Goal: Task Accomplishment & Management: Use online tool/utility

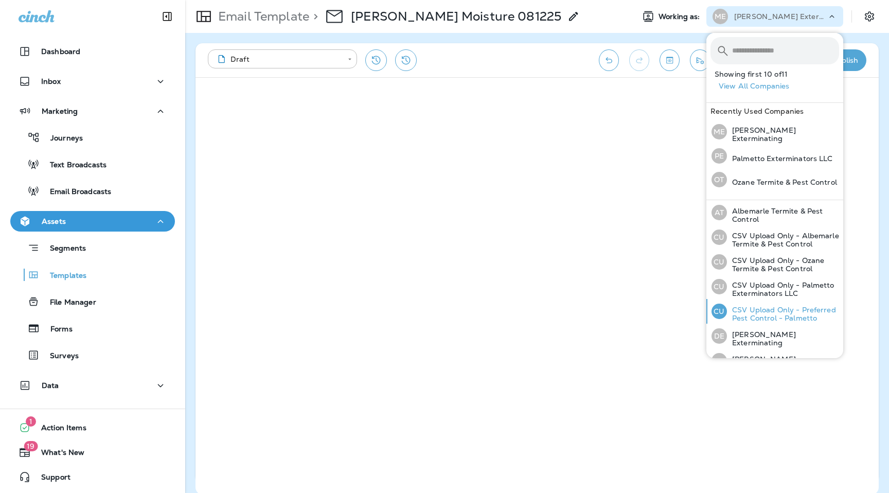
scroll to position [111, 0]
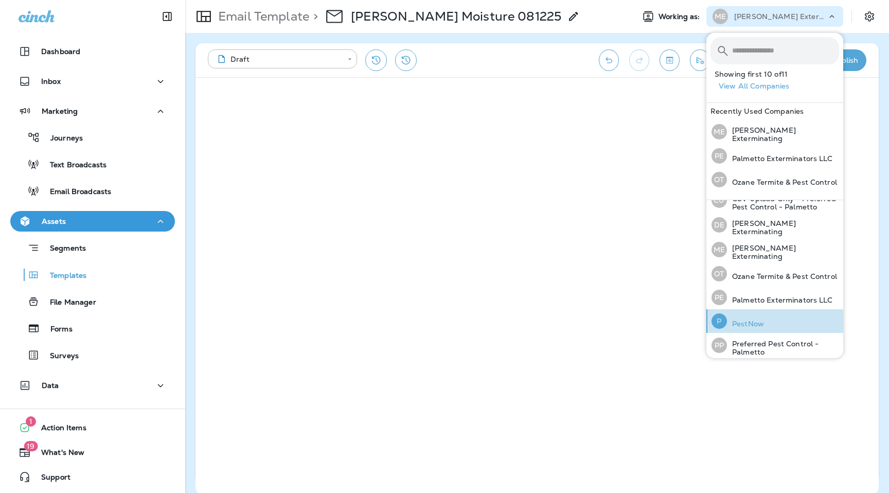
click at [752, 319] on p "PestNow" at bounding box center [745, 323] width 37 height 8
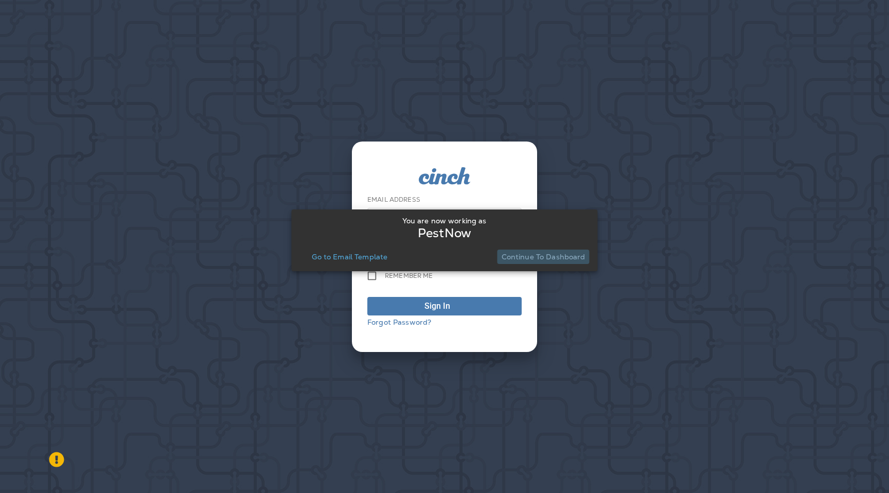
click at [558, 262] on button "Continue to Dashboard" at bounding box center [543, 256] width 92 height 14
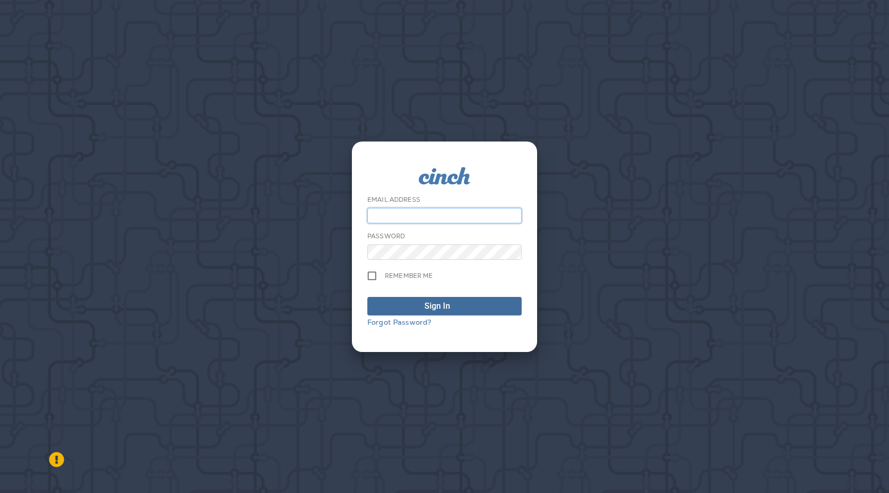
type input "**********"
click at [441, 309] on div "Sign In" at bounding box center [437, 306] width 26 height 12
click at [445, 316] on form "**********" at bounding box center [444, 246] width 154 height 159
click at [447, 310] on div "Sign In" at bounding box center [437, 306] width 26 height 12
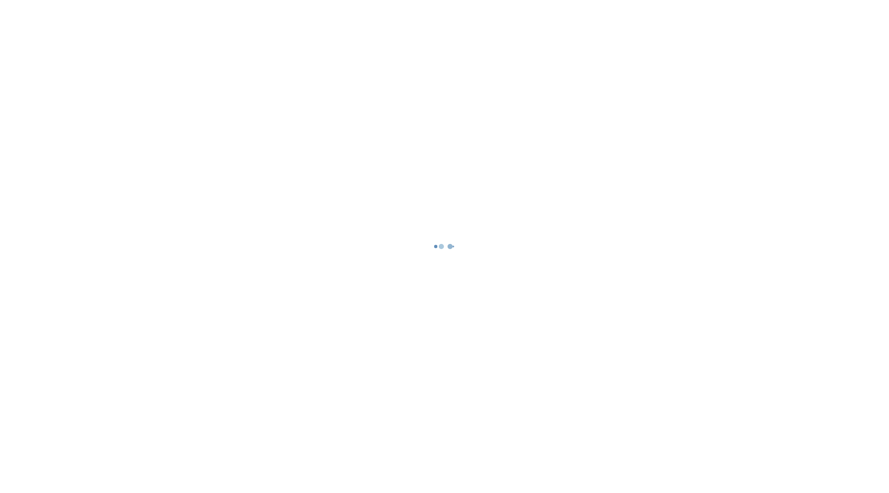
click at [61, 461] on div at bounding box center [444, 246] width 886 height 491
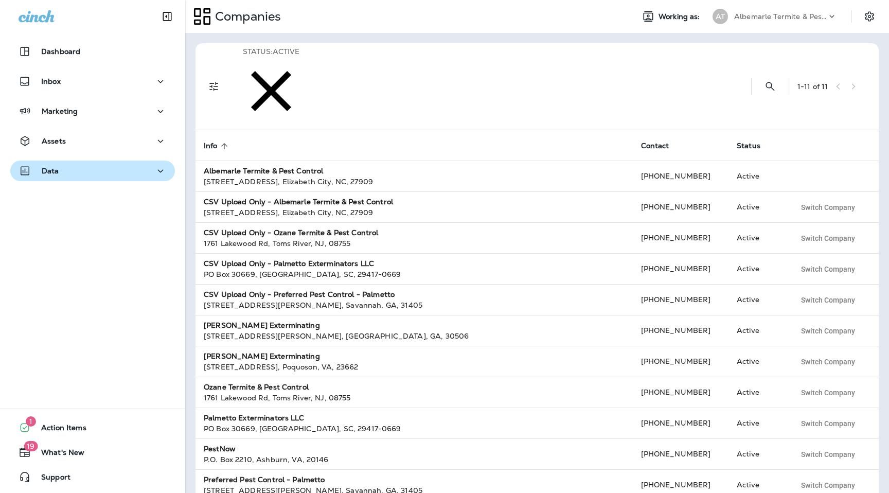
click at [50, 173] on p "Data" at bounding box center [50, 171] width 17 height 8
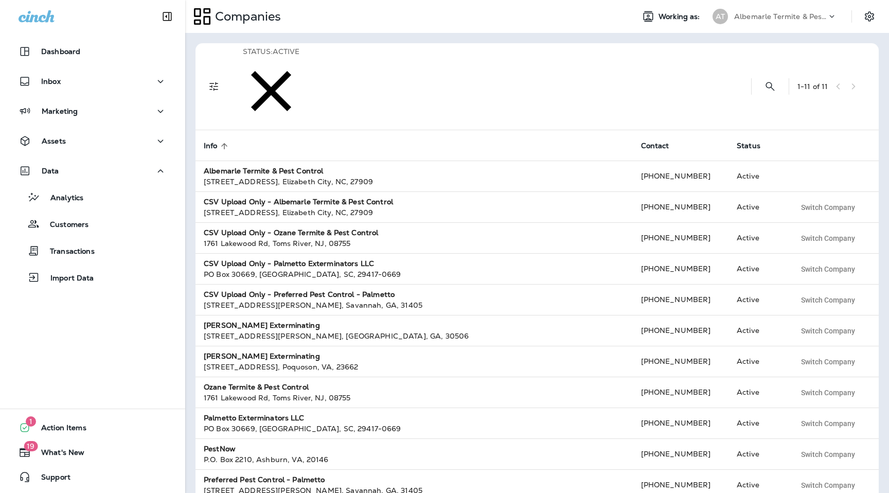
click at [794, 19] on p "Albemarle Termite & Pest Control" at bounding box center [780, 16] width 93 height 8
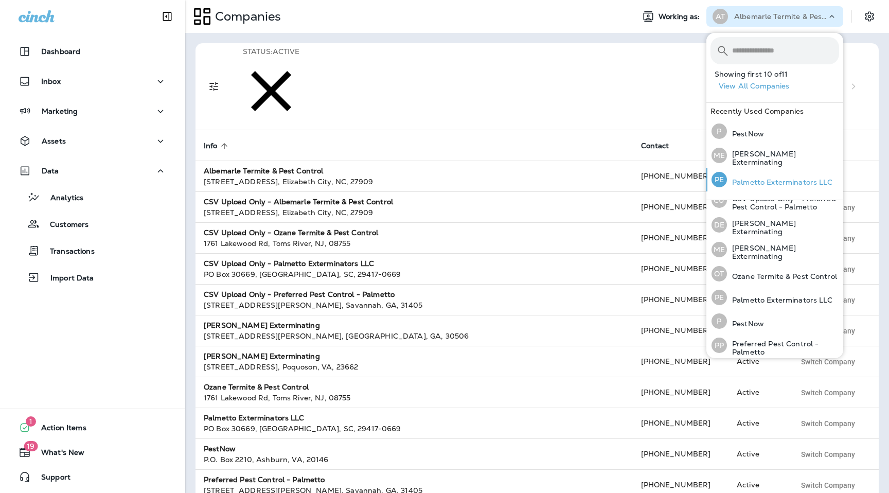
scroll to position [99, 0]
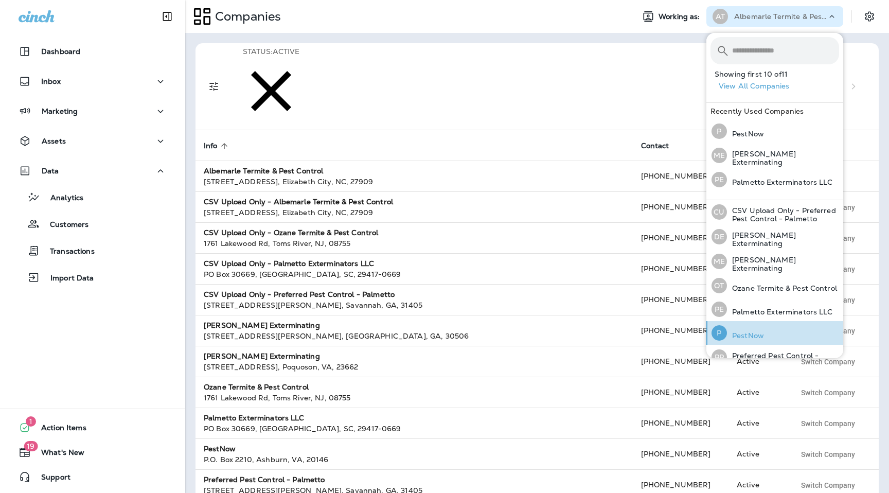
click at [739, 325] on div "P PestNow" at bounding box center [737, 333] width 61 height 24
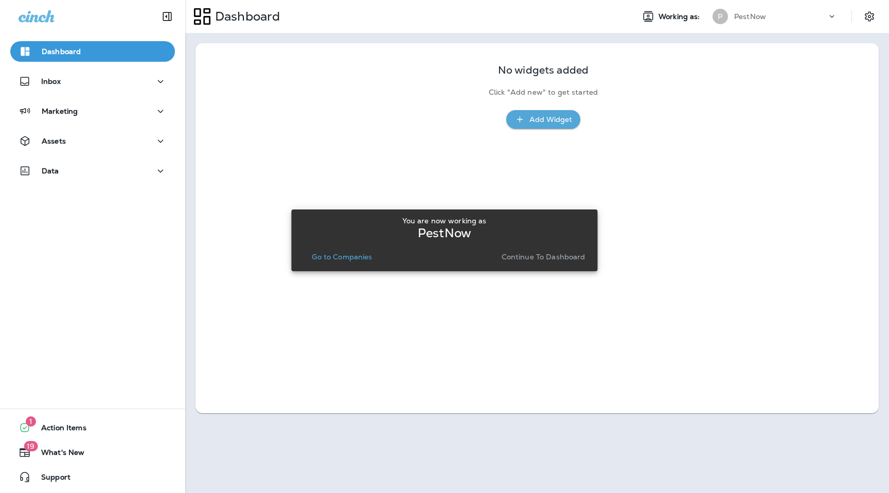
click at [506, 256] on p "Continue to Dashboard" at bounding box center [543, 256] width 84 height 8
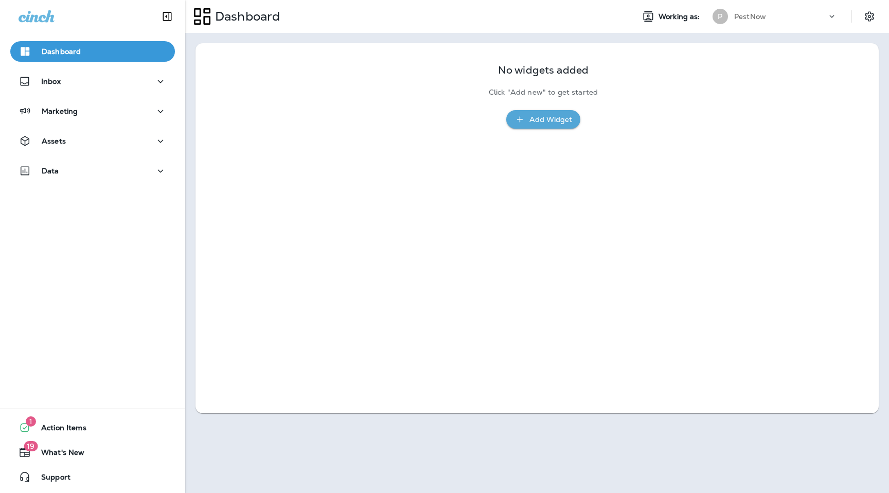
click at [134, 186] on div "Dashboard Inbox Marketing Assets Data" at bounding box center [92, 113] width 185 height 165
click at [135, 179] on button "Data" at bounding box center [92, 170] width 165 height 21
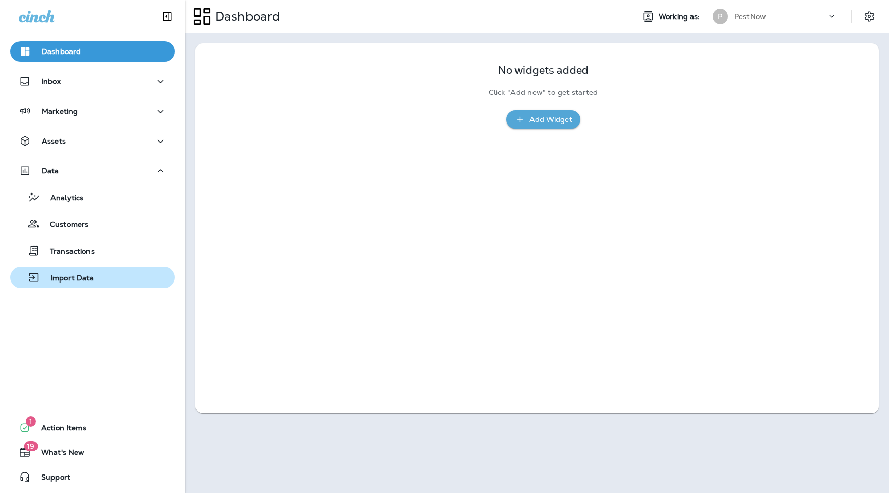
click at [120, 281] on div "Import Data" at bounding box center [92, 276] width 156 height 15
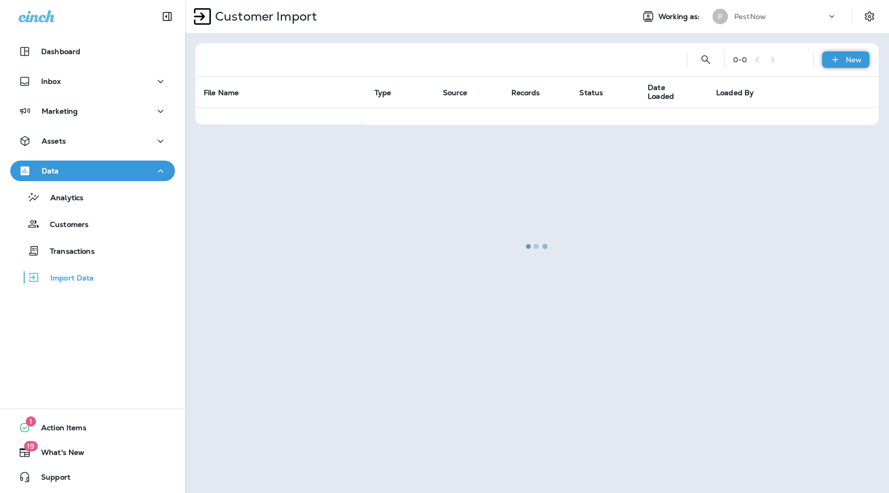
click at [833, 60] on icon at bounding box center [834, 60] width 6 height 6
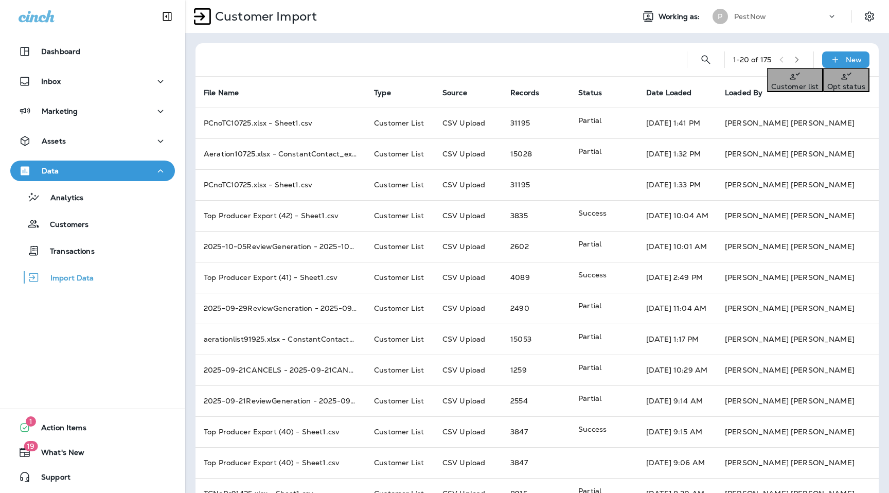
click at [823, 77] on button "Customer list" at bounding box center [795, 80] width 56 height 24
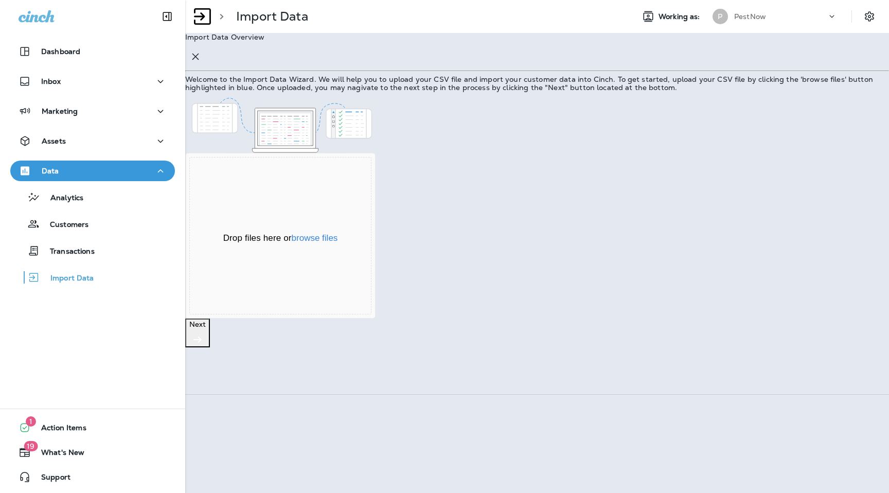
click at [371, 244] on div "Drop files here or browse files" at bounding box center [280, 238] width 181 height 12
click at [338, 243] on button "browse files" at bounding box center [315, 237] width 46 height 9
click at [206, 328] on p "Next" at bounding box center [197, 324] width 16 height 8
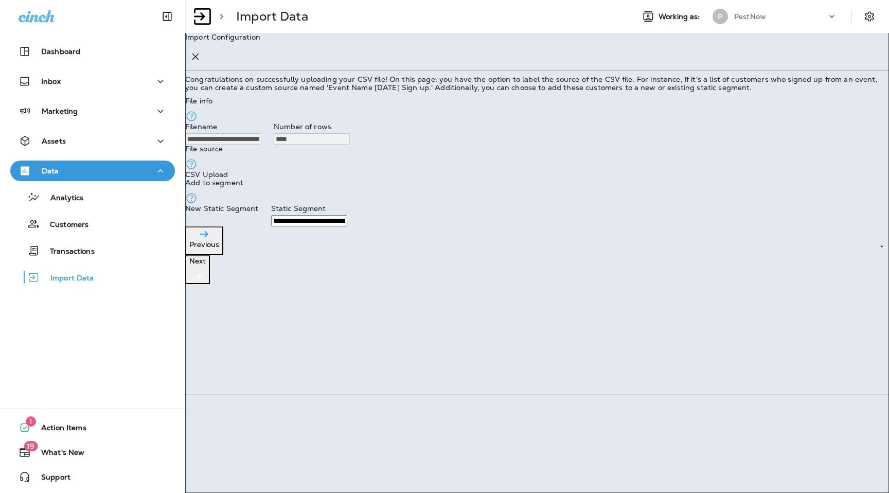
click at [347, 226] on input "**********" at bounding box center [309, 220] width 76 height 11
type input "**********"
click at [206, 265] on p "Next" at bounding box center [197, 261] width 16 height 8
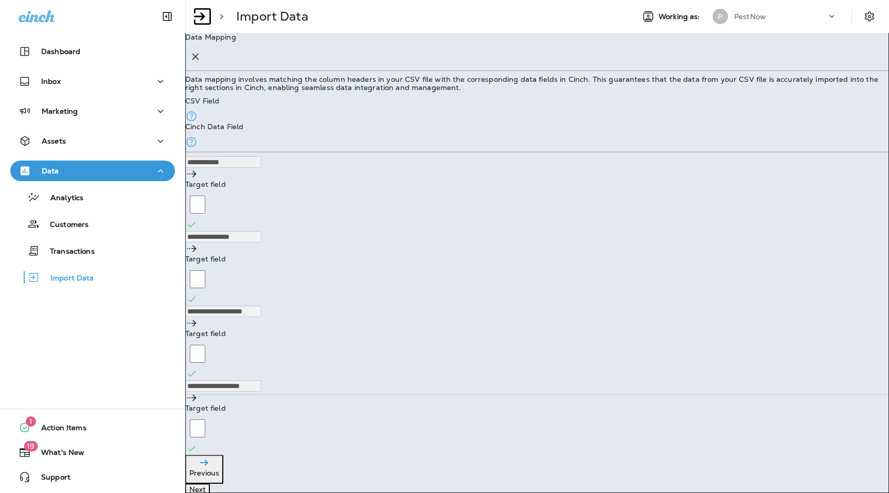
click at [206, 485] on p "Next" at bounding box center [197, 489] width 16 height 8
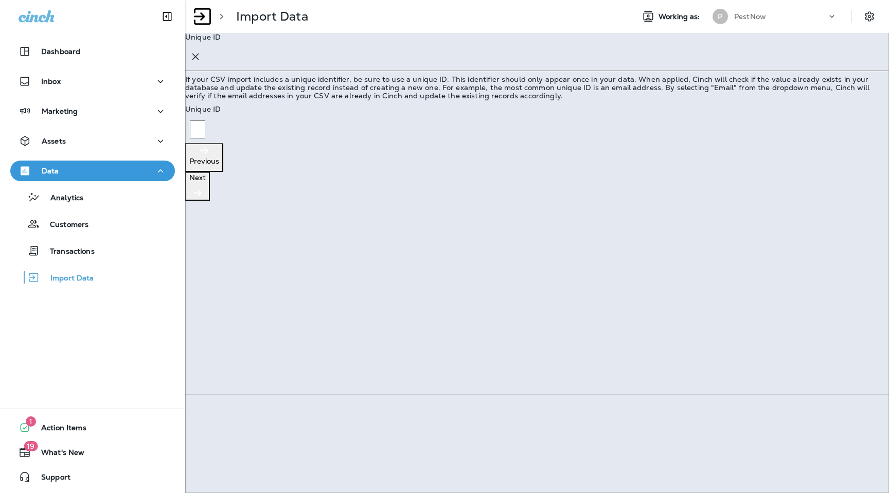
click at [219, 165] on p "Previous" at bounding box center [204, 161] width 30 height 8
click at [68, 51] on button "Confirm" at bounding box center [50, 45] width 37 height 11
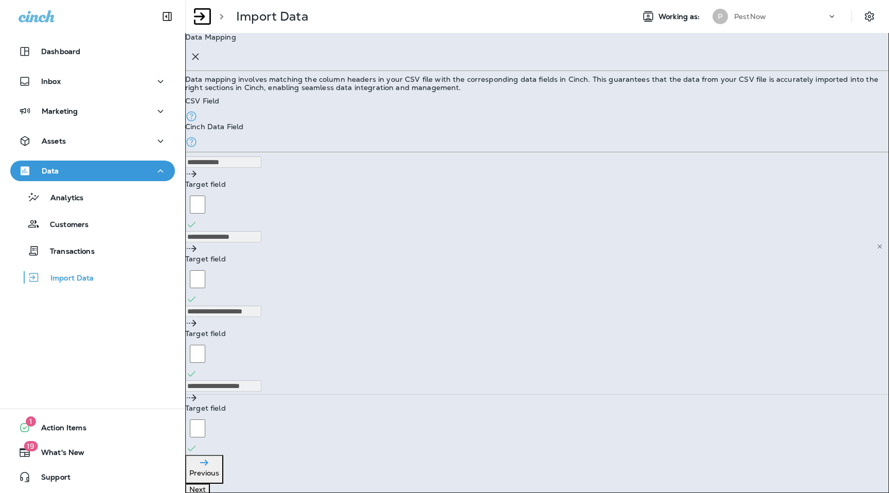
click at [205, 195] on Address "Target field" at bounding box center [197, 204] width 15 height 18
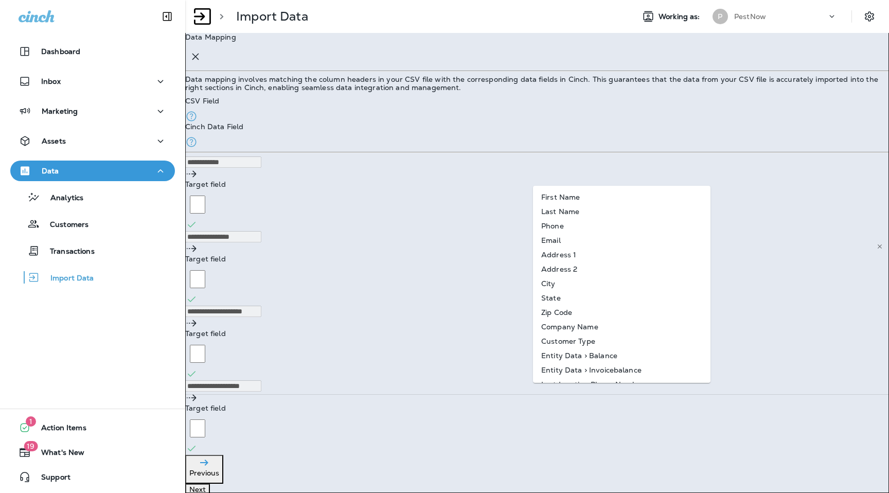
click at [601, 249] on Address-option-4 "Address 1" at bounding box center [621, 254] width 177 height 14
type Address "*********"
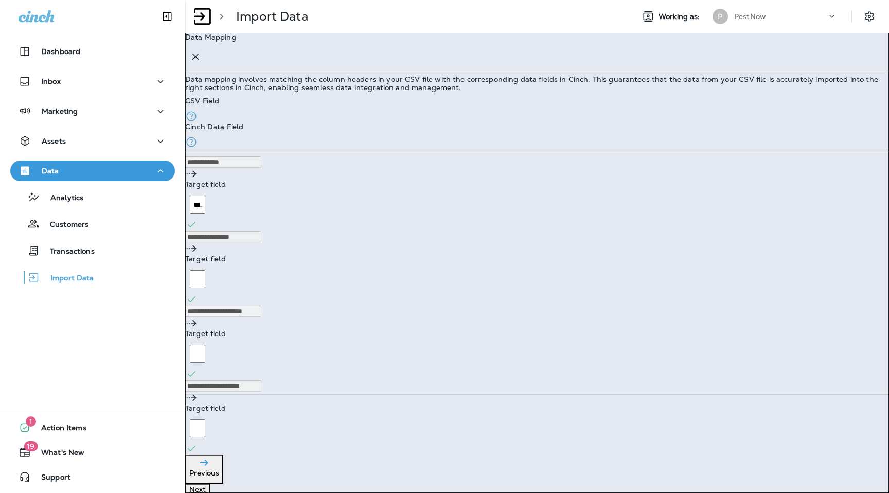
click at [601, 186] on div "**********" at bounding box center [536, 193] width 703 height 75
click at [205, 270] on Email "Target field" at bounding box center [197, 279] width 15 height 18
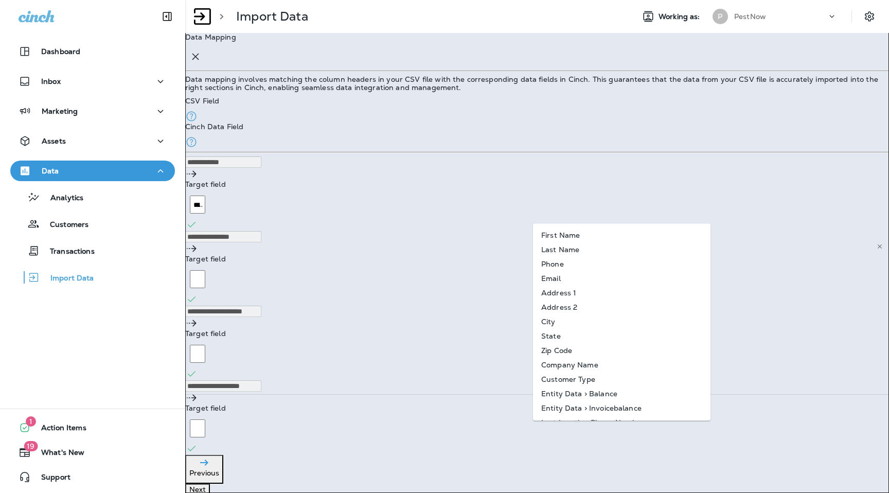
click at [560, 278] on div "Email" at bounding box center [551, 278] width 20 height 8
type Email "*****"
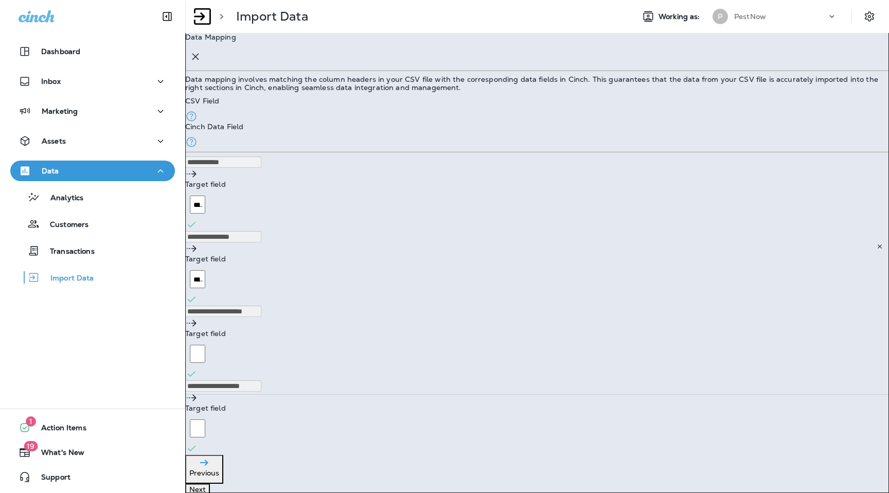
click at [205, 345] on Name "Target field" at bounding box center [197, 354] width 15 height 18
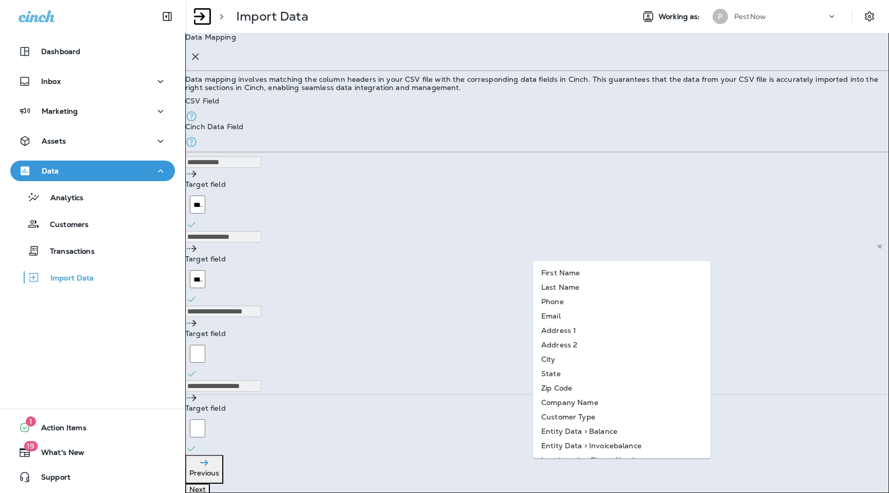
click at [580, 276] on div "First Name" at bounding box center [560, 272] width 39 height 8
type Name "**********"
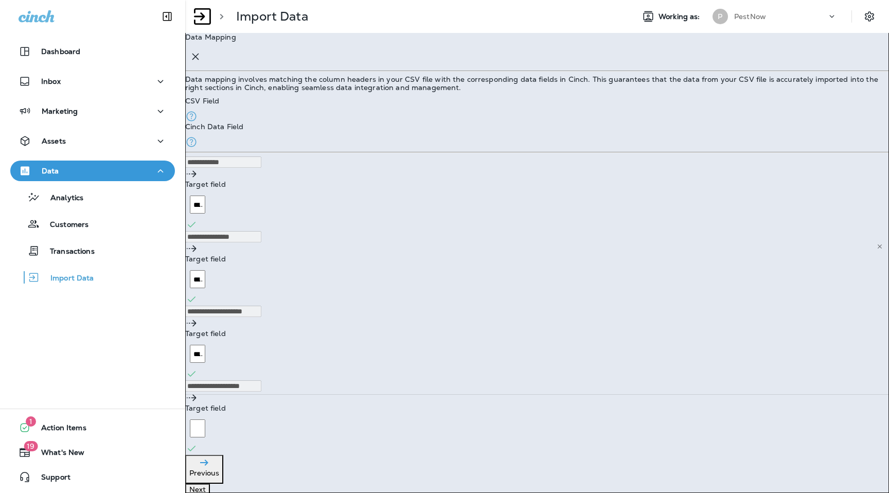
click at [593, 380] on div "**********" at bounding box center [536, 417] width 703 height 75
click at [593, 414] on div "Target field" at bounding box center [536, 427] width 703 height 27
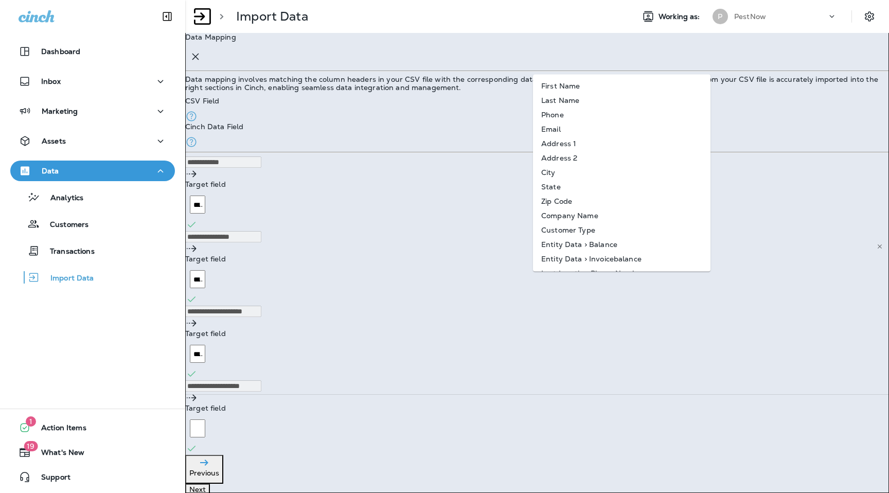
click at [591, 104] on Name-option-1 "Last Name" at bounding box center [621, 100] width 177 height 14
type Name "*********"
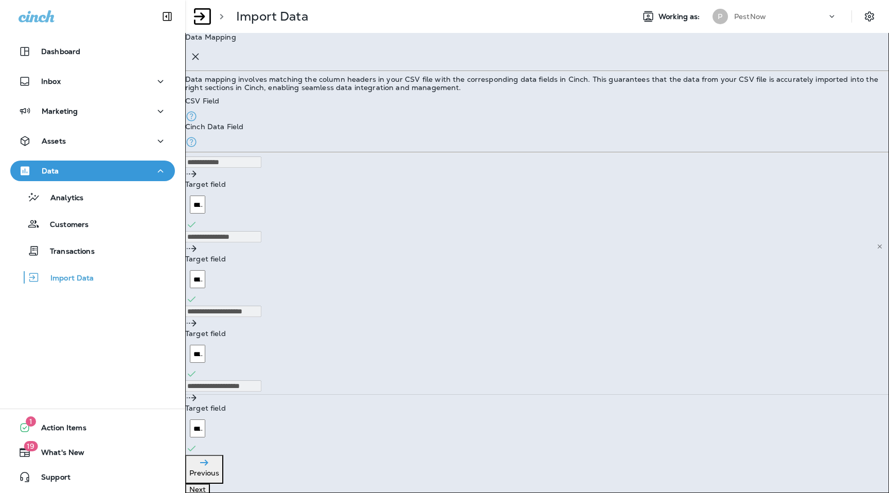
click at [743, 483] on div "Next" at bounding box center [536, 497] width 703 height 29
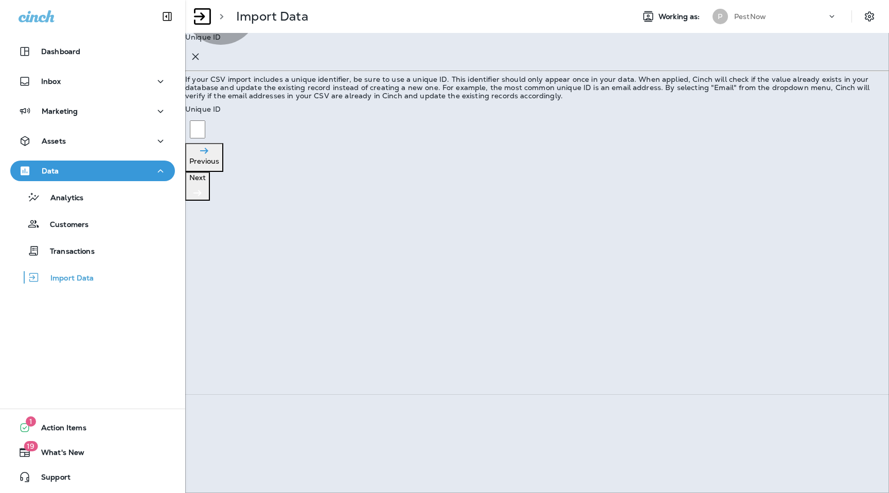
click at [204, 199] on icon "button" at bounding box center [197, 193] width 12 height 12
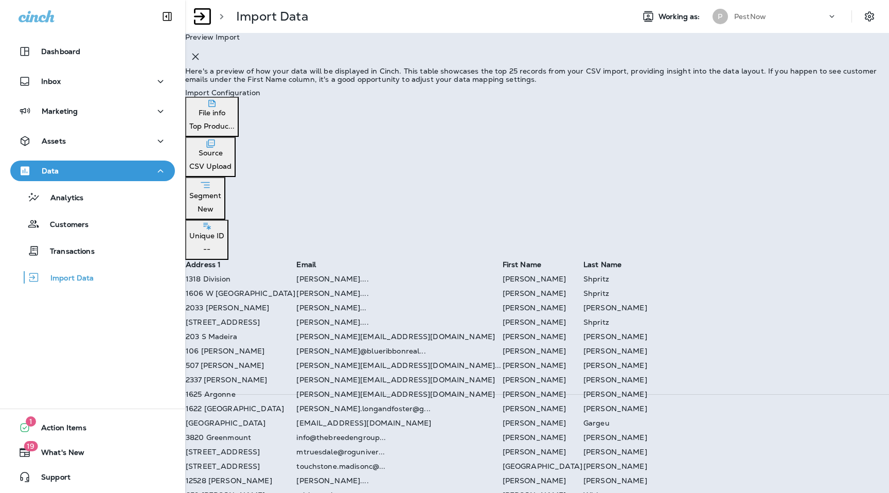
click at [329, 56] on div at bounding box center [444, 51] width 889 height 9
click at [32, 101] on button "Import" at bounding box center [16, 94] width 32 height 11
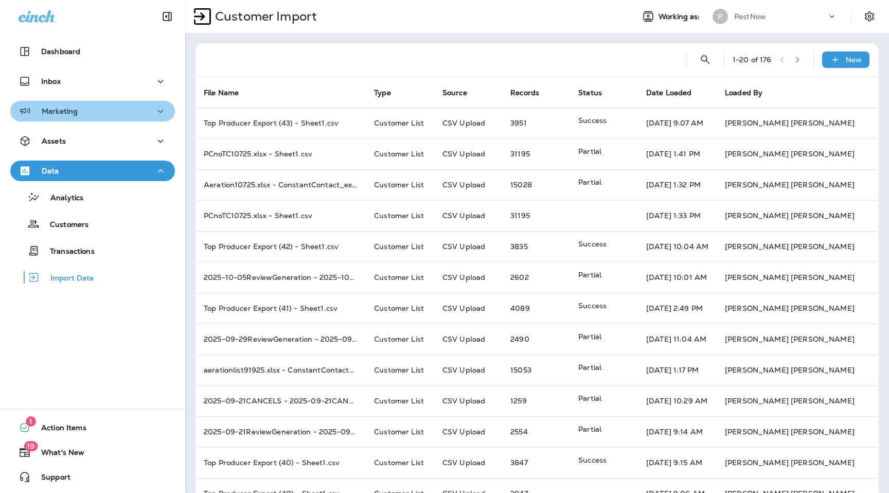
click at [76, 117] on div "Marketing" at bounding box center [48, 111] width 59 height 13
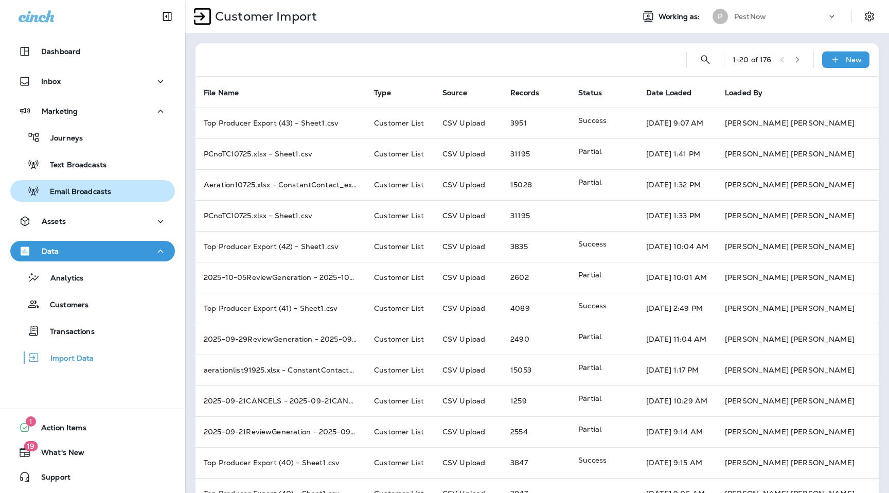
click at [82, 194] on p "Email Broadcasts" at bounding box center [75, 192] width 71 height 10
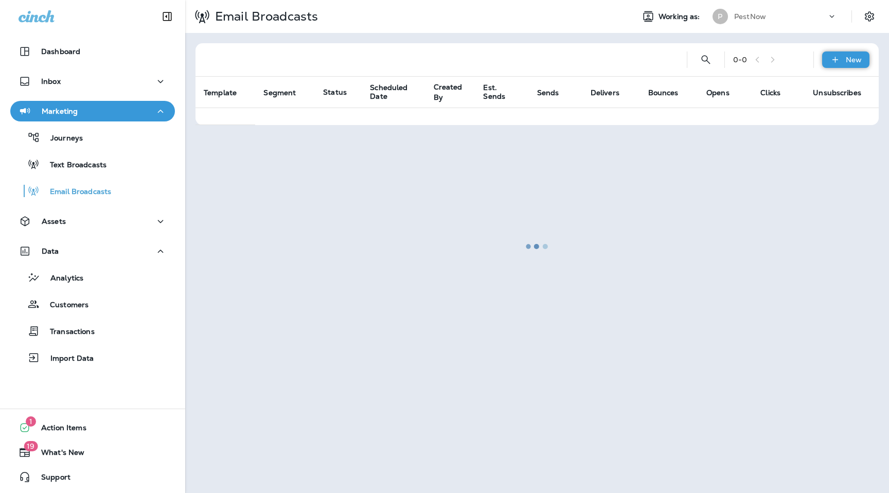
click at [837, 59] on icon at bounding box center [834, 60] width 11 height 10
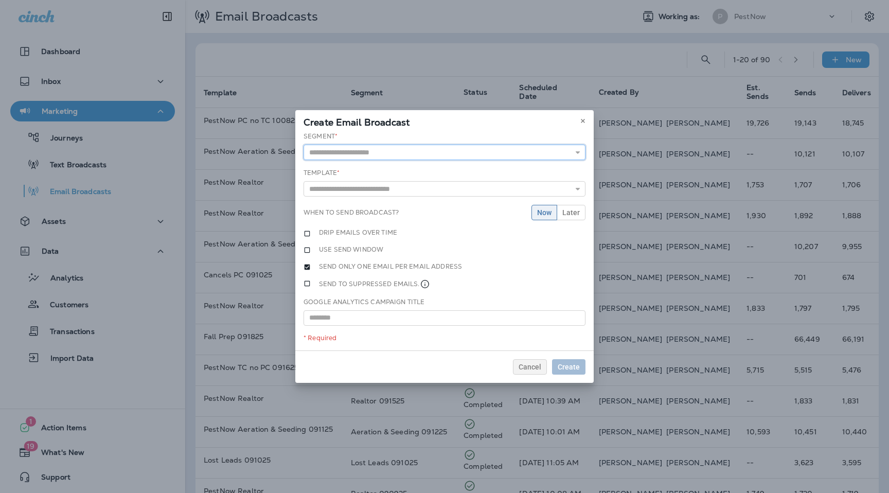
click at [412, 144] on input "text" at bounding box center [444, 151] width 282 height 15
type input "**********"
click at [354, 189] on div "**********" at bounding box center [444, 241] width 298 height 219
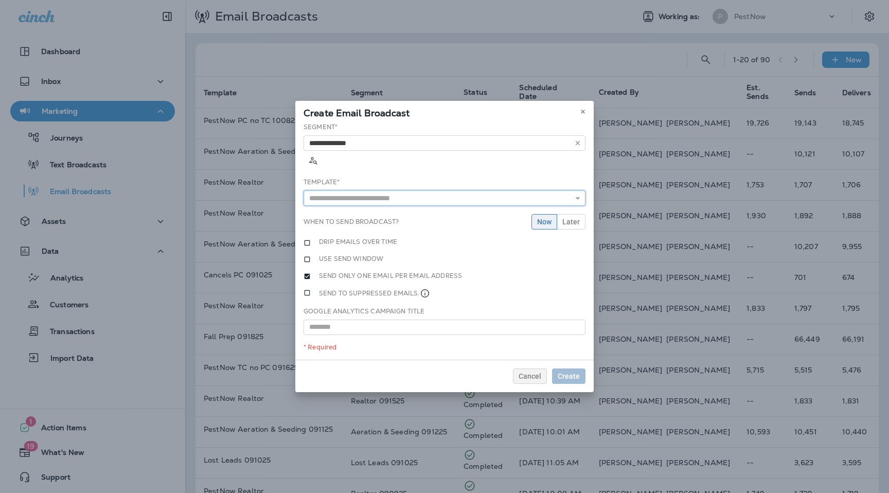
click at [371, 190] on input "text" at bounding box center [444, 197] width 282 height 15
type input "**********"
click at [366, 218] on div "**********" at bounding box center [444, 240] width 298 height 237
click at [562, 373] on span "Create" at bounding box center [568, 375] width 22 height 7
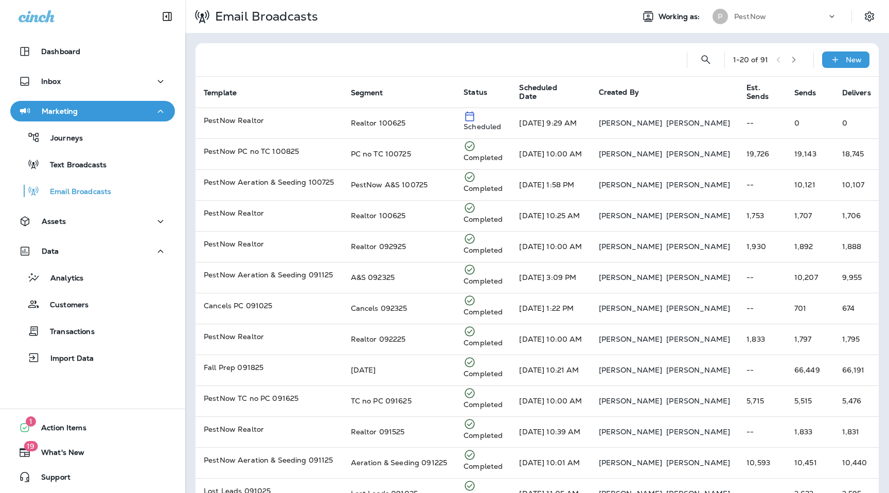
click at [819, 14] on div "PestNow" at bounding box center [780, 16] width 93 height 15
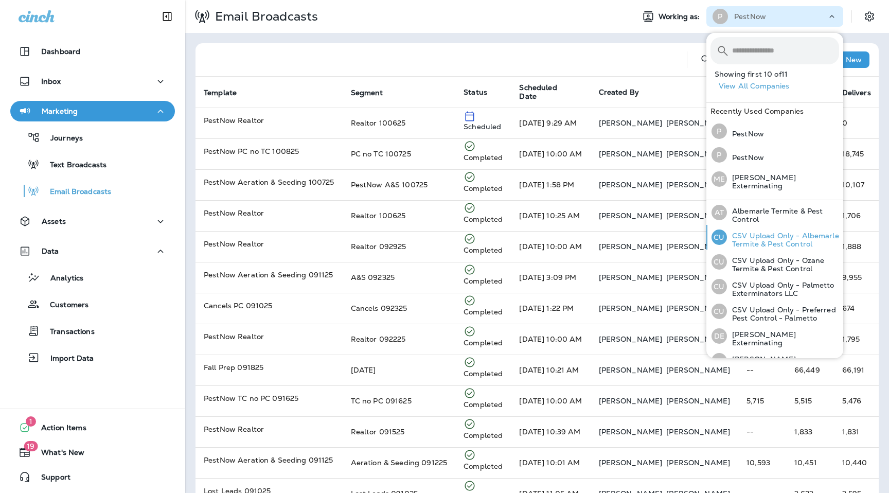
scroll to position [111, 0]
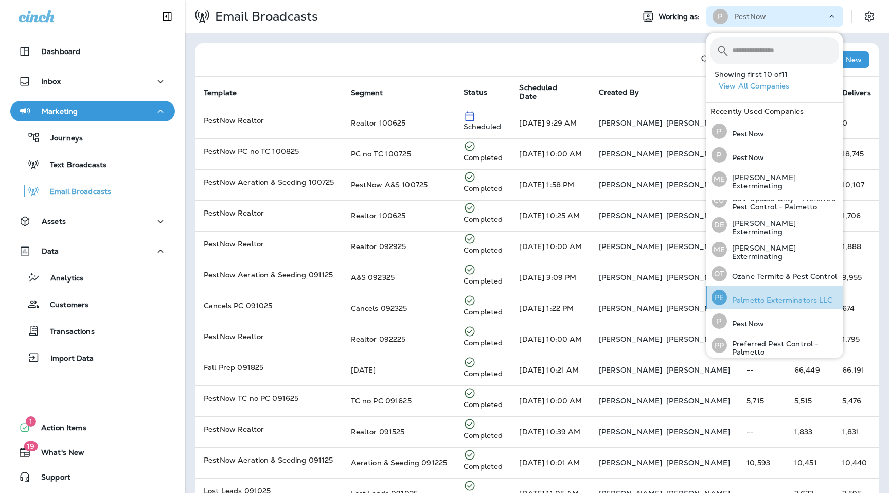
click at [769, 296] on p "Palmetto Exterminators LLC" at bounding box center [780, 300] width 106 height 8
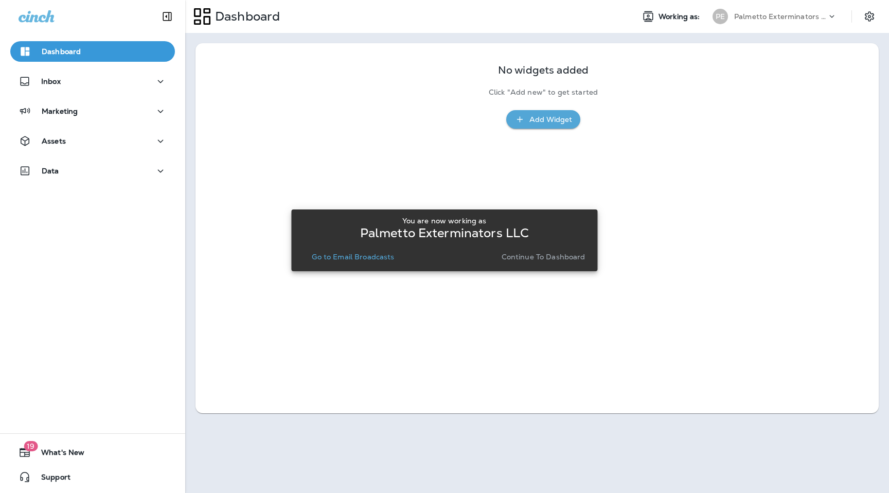
click at [373, 266] on div "You are now working as Palmetto Exterminators LLC Go to Email Broadcasts Contin…" at bounding box center [443, 240] width 289 height 56
click at [522, 258] on p "Continue to Dashboard" at bounding box center [543, 256] width 84 height 8
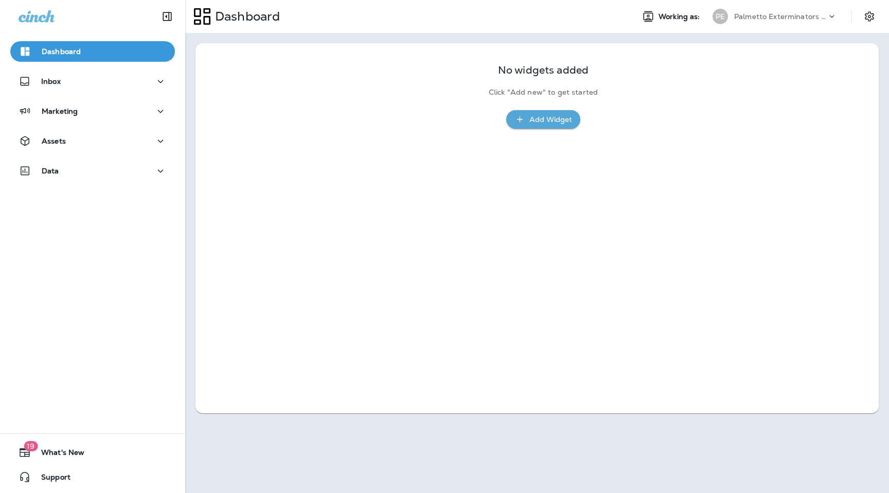
click at [833, 19] on icon at bounding box center [831, 16] width 10 height 10
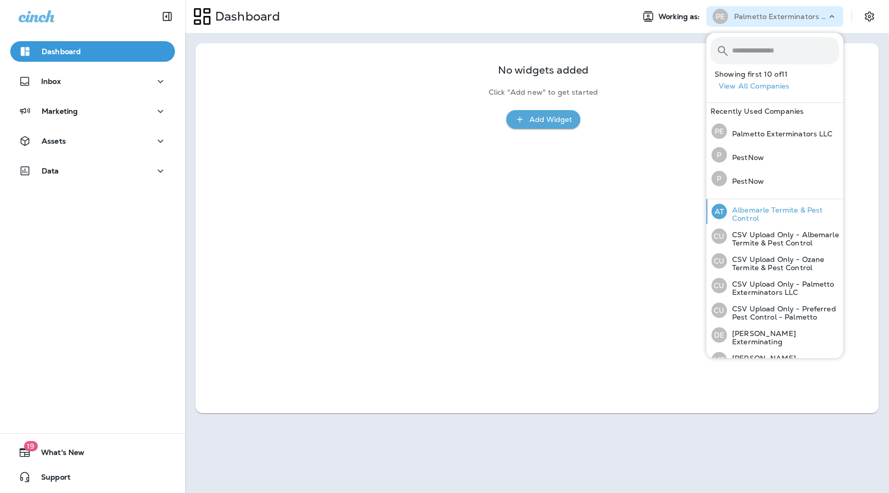
click at [754, 213] on p "Albemarle Termite & Pest Control" at bounding box center [783, 214] width 112 height 16
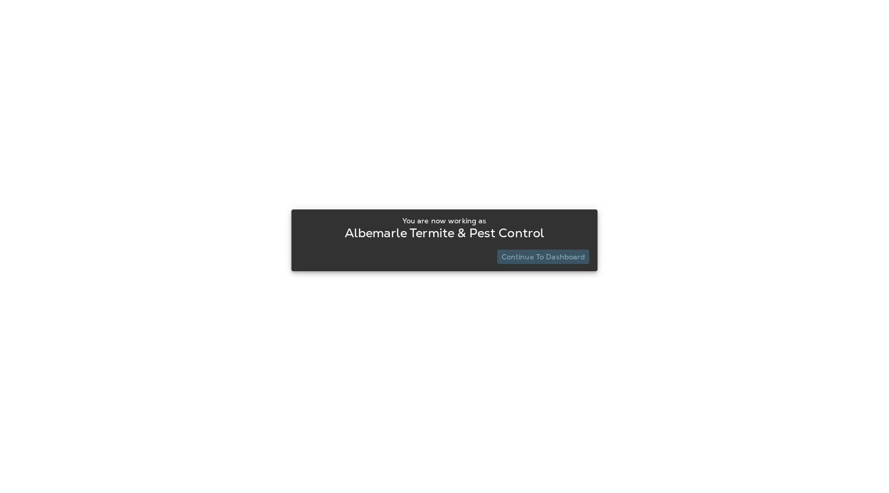
click at [564, 261] on button "Continue to Dashboard" at bounding box center [543, 256] width 92 height 14
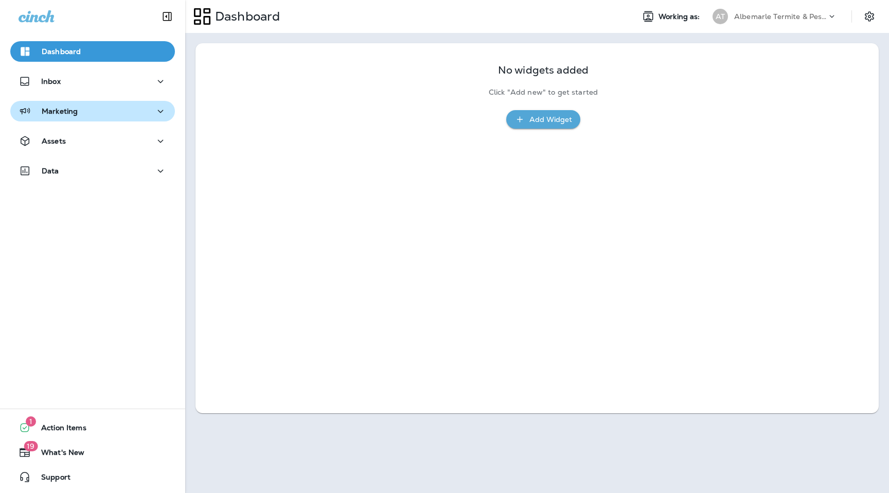
click at [69, 105] on div "Marketing" at bounding box center [48, 111] width 59 height 13
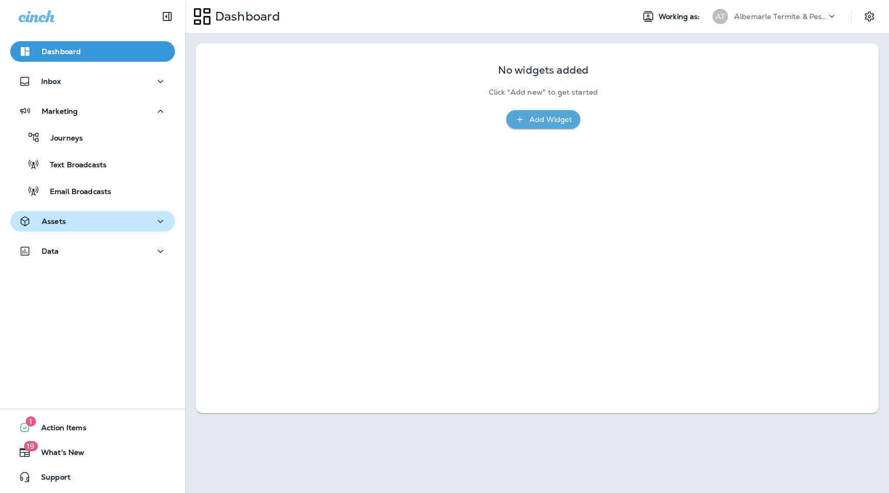
click at [115, 215] on div "Assets" at bounding box center [93, 221] width 148 height 13
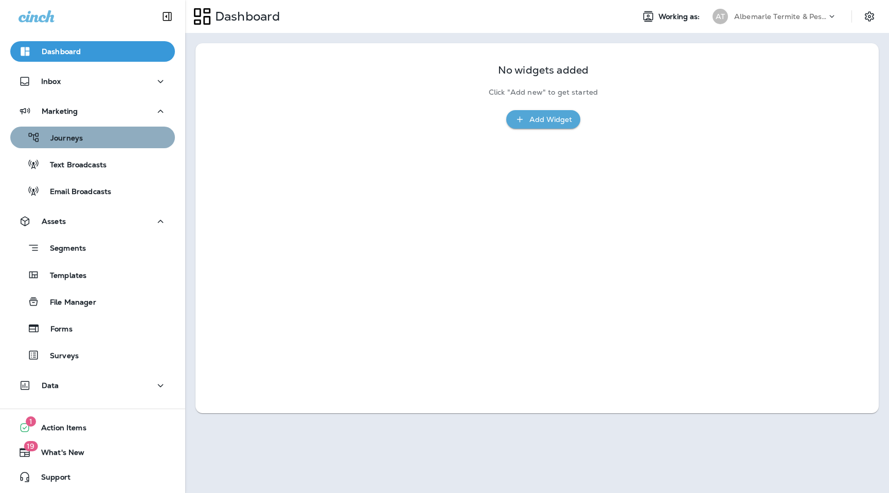
click at [107, 134] on div "Journeys" at bounding box center [92, 137] width 156 height 15
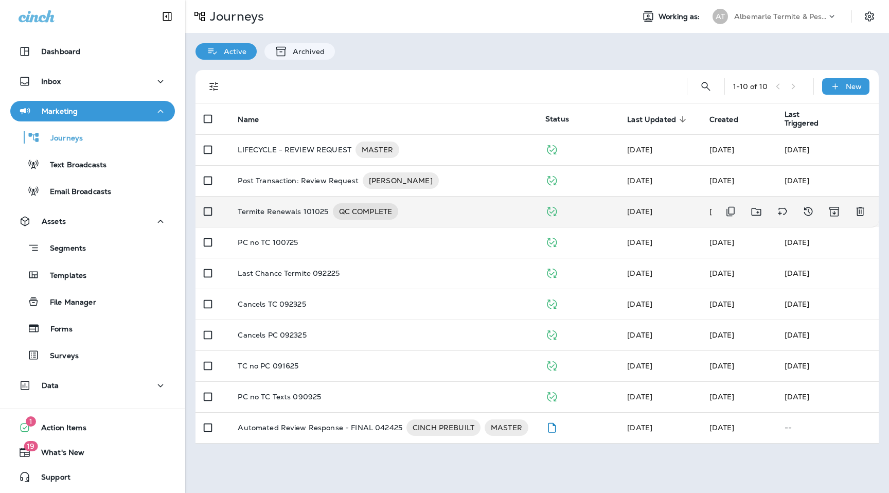
click at [305, 218] on p "Termite Renewals 101025" at bounding box center [283, 211] width 91 height 16
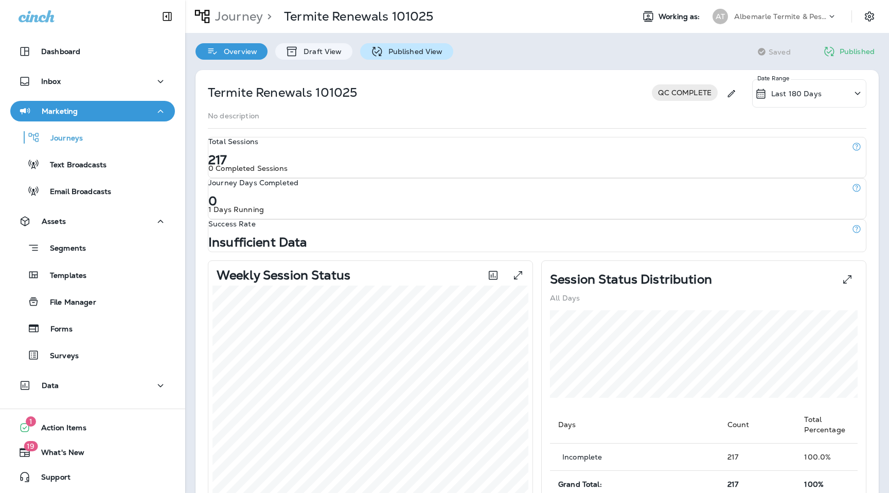
click at [394, 57] on div "Published View" at bounding box center [406, 51] width 93 height 16
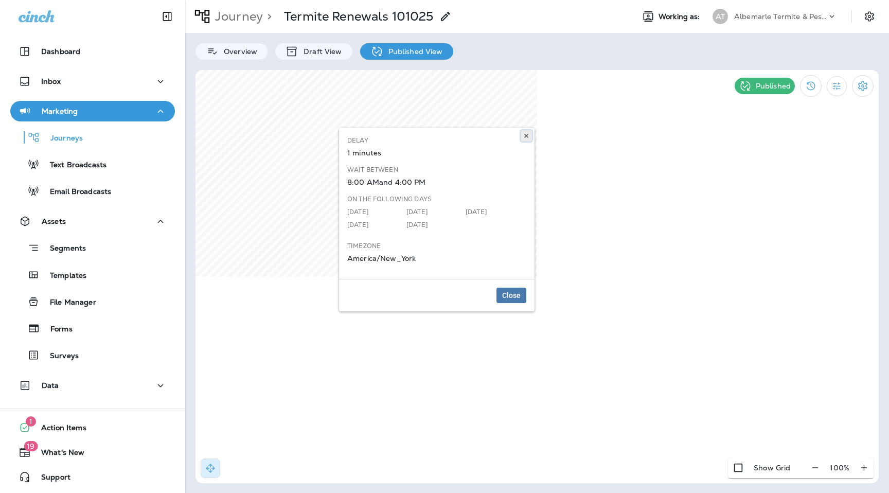
click at [525, 134] on icon at bounding box center [526, 136] width 6 height 6
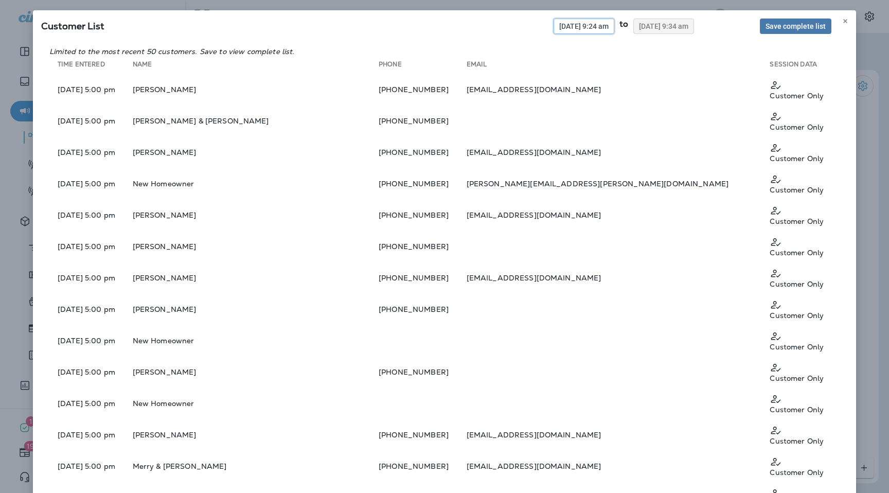
click at [553, 31] on button "[DATE] 9:24 am" at bounding box center [583, 26] width 61 height 15
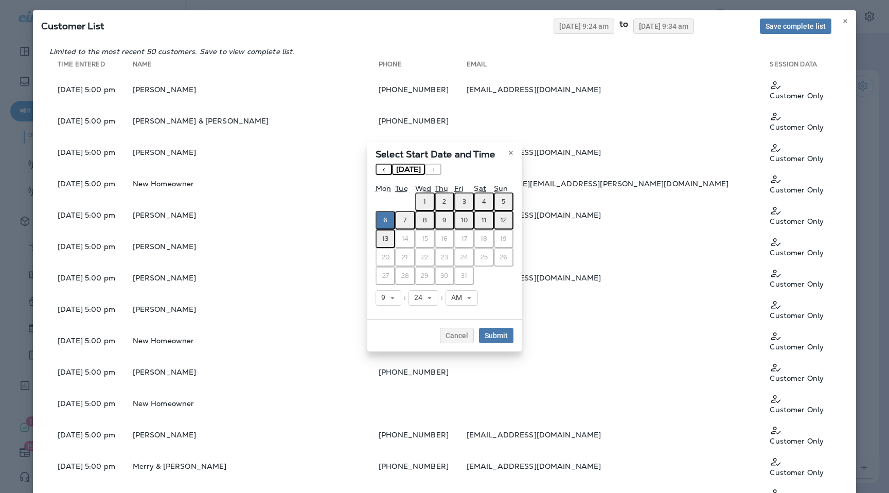
click at [465, 220] on abbr "10" at bounding box center [464, 220] width 7 height 8
click at [502, 334] on span "Submit" at bounding box center [495, 335] width 23 height 7
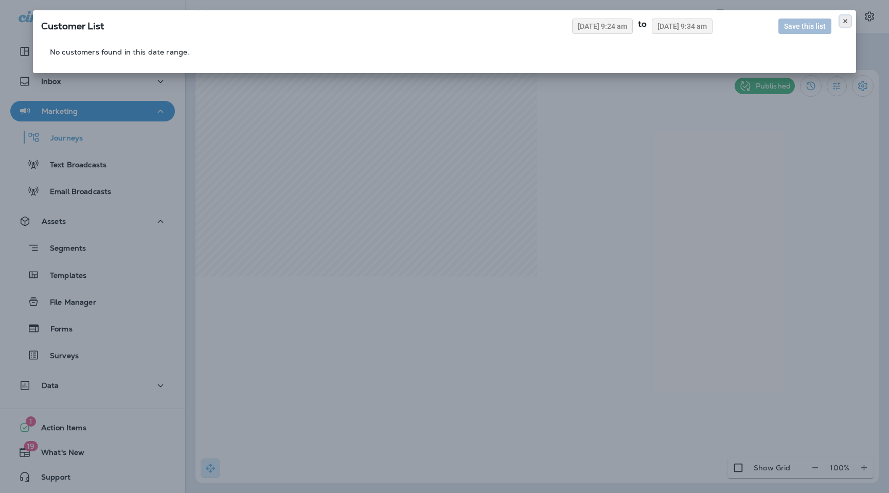
click at [843, 21] on icon at bounding box center [845, 21] width 6 height 6
